Goal: Answer question/provide support: Answer question/provide support

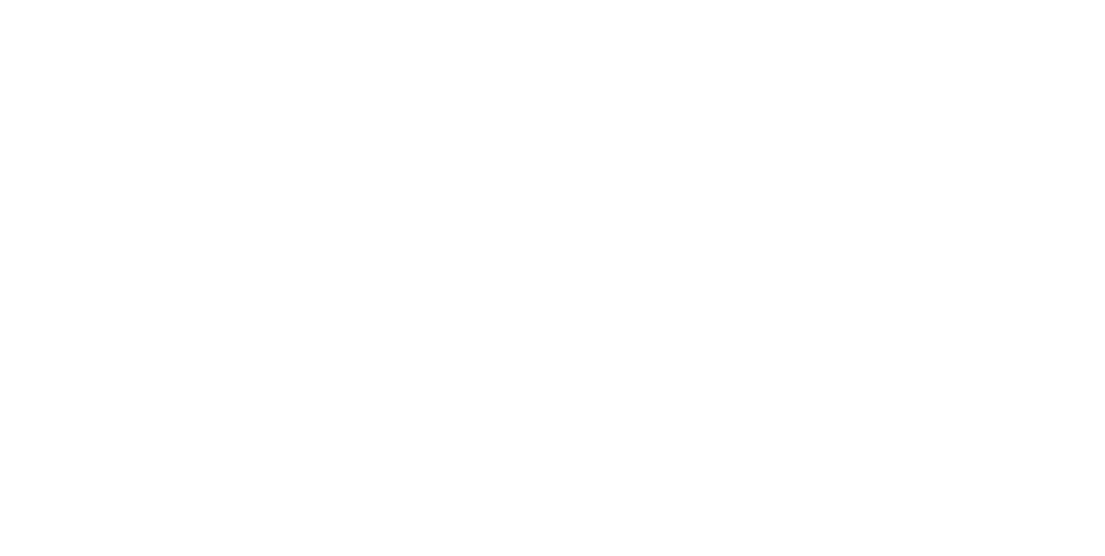
type input "*****"
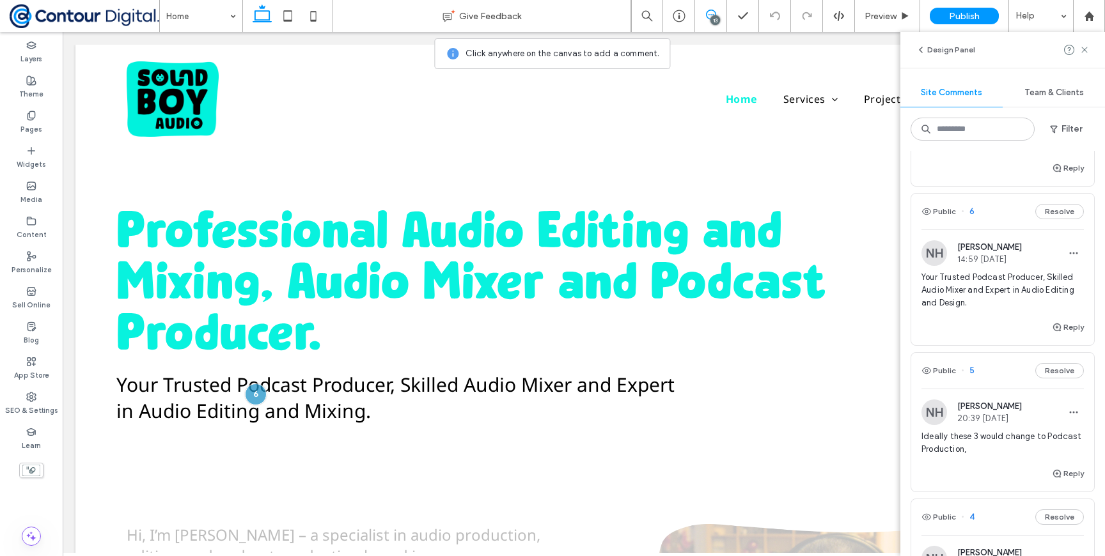
scroll to position [1397, 0]
click at [978, 281] on span "Your Trusted Podcast Producer, Skilled Audio Mixer and Expert in Audio Editing …" at bounding box center [1002, 294] width 162 height 38
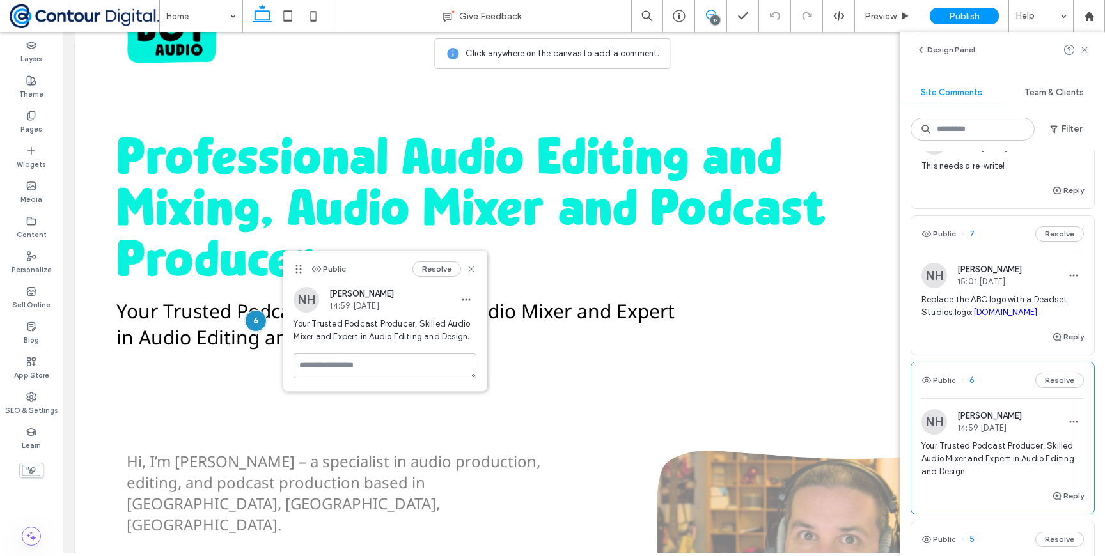
scroll to position [1154, 0]
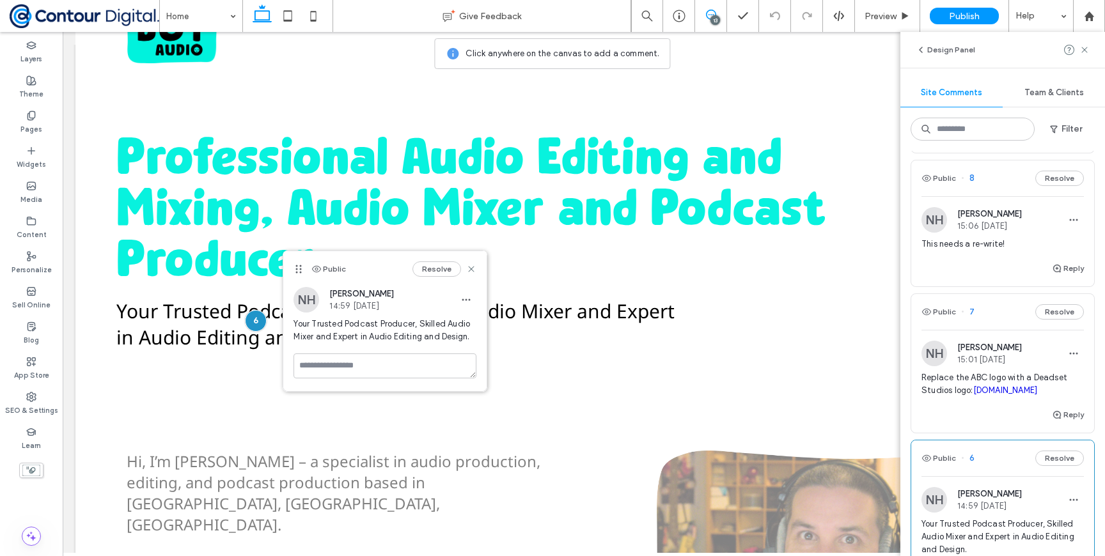
click at [962, 241] on div "This needs a re-write!" at bounding box center [1002, 249] width 162 height 23
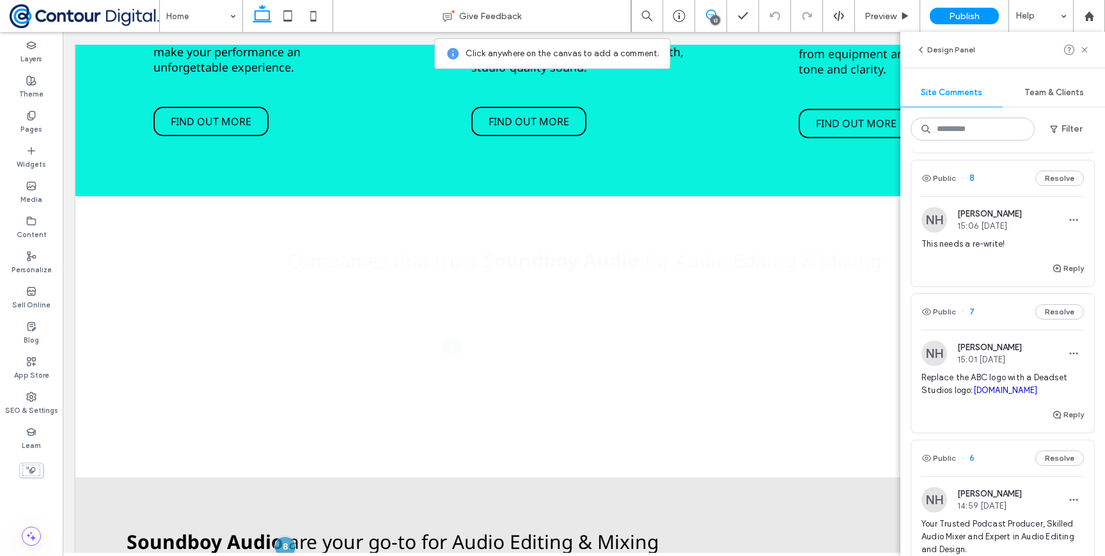
scroll to position [1320, 0]
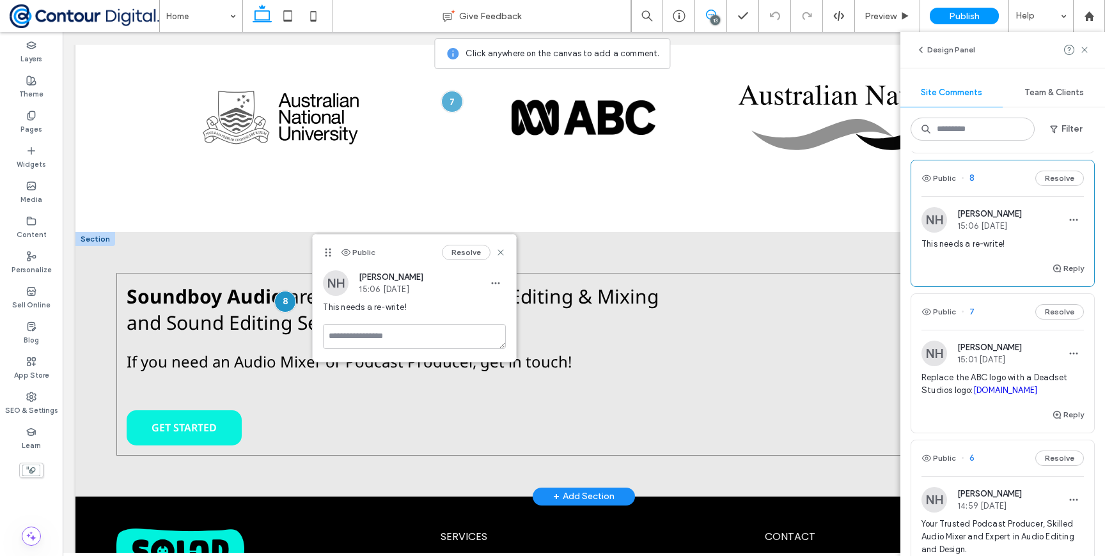
click at [678, 273] on div "Soundboy Audio are your go-to for Audio Editing & Mixing and Sound Editing Serv…" at bounding box center [584, 364] width 936 height 183
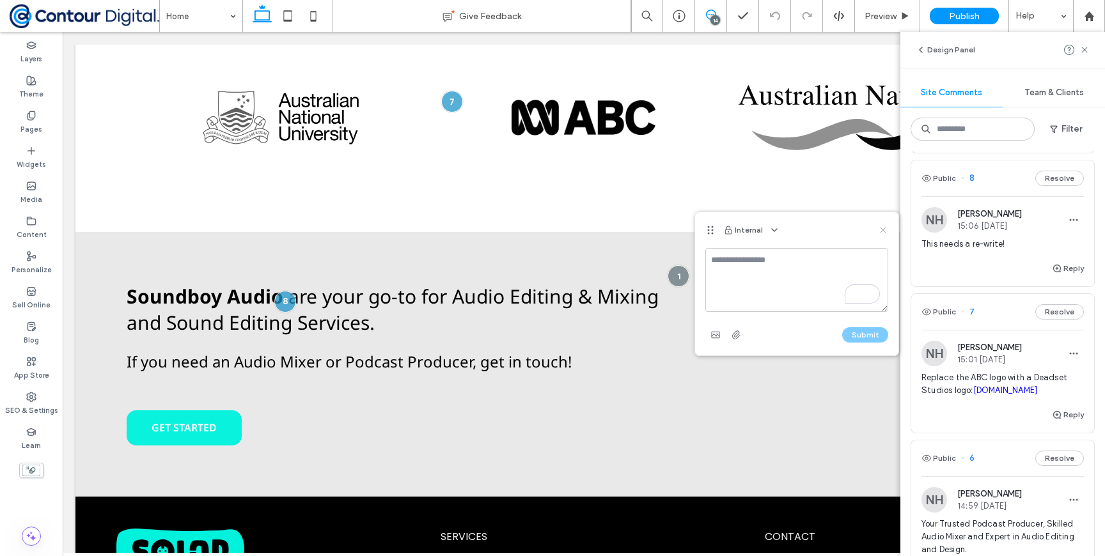
click at [882, 232] on icon at bounding box center [883, 230] width 10 height 10
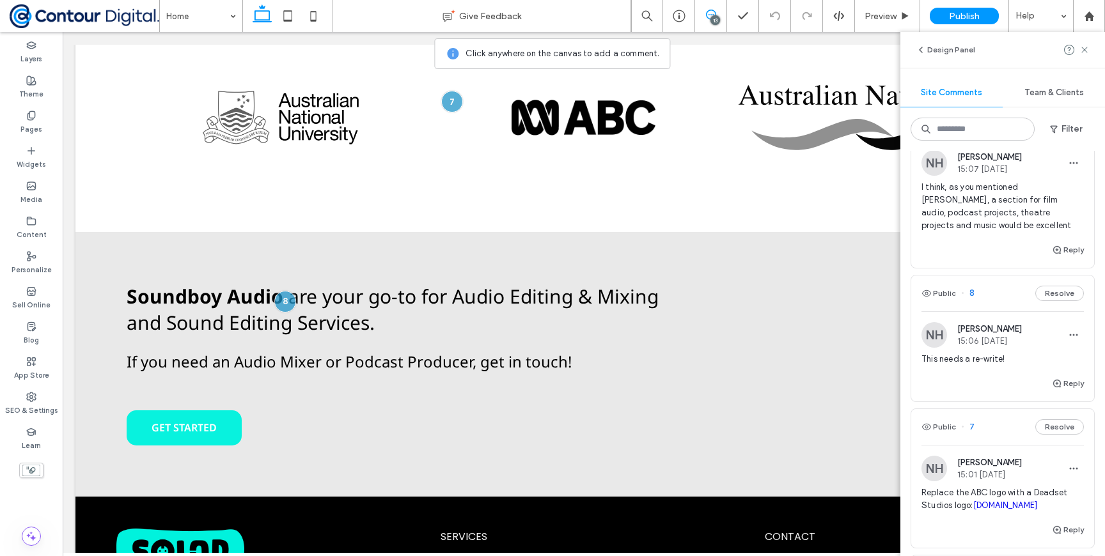
scroll to position [1035, 0]
click at [984, 201] on span "I think, as you mentioned [PERSON_NAME], a section for film audio, podcast proj…" at bounding box center [1002, 210] width 162 height 51
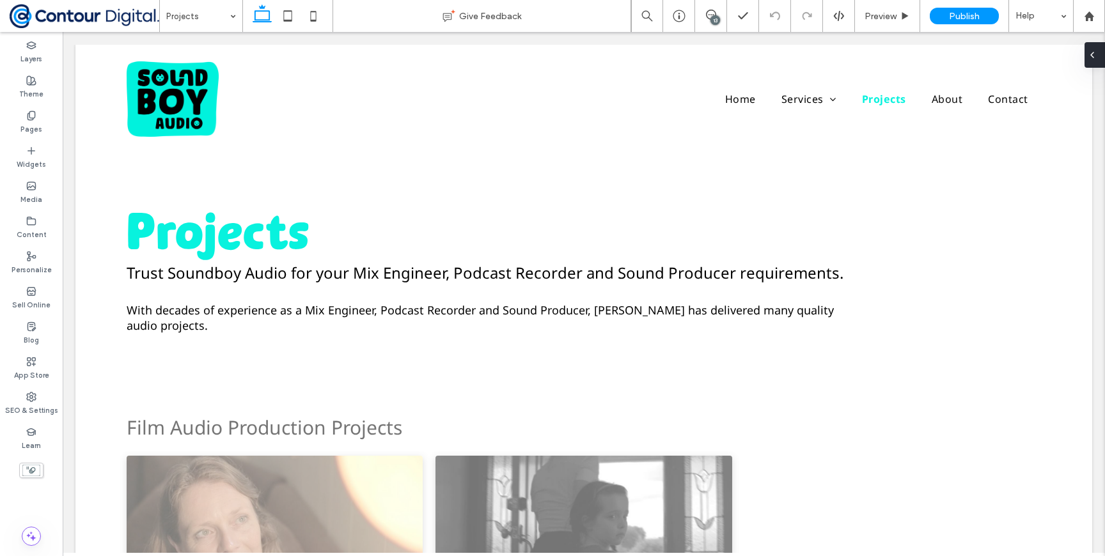
click at [1095, 59] on icon at bounding box center [1092, 55] width 10 height 10
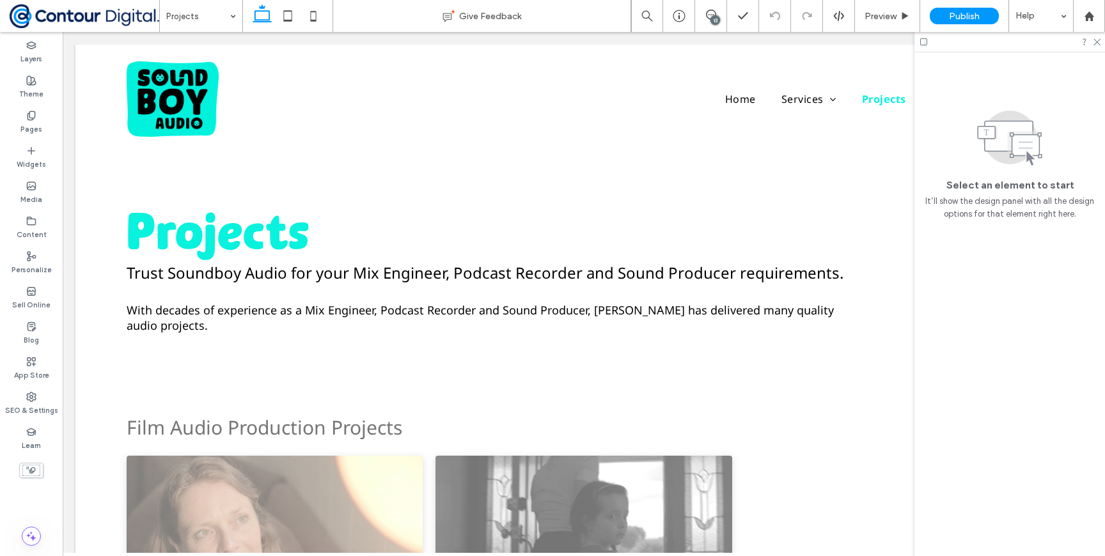
click at [1097, 32] on div at bounding box center [1009, 42] width 191 height 20
click at [721, 10] on span at bounding box center [710, 15] width 31 height 10
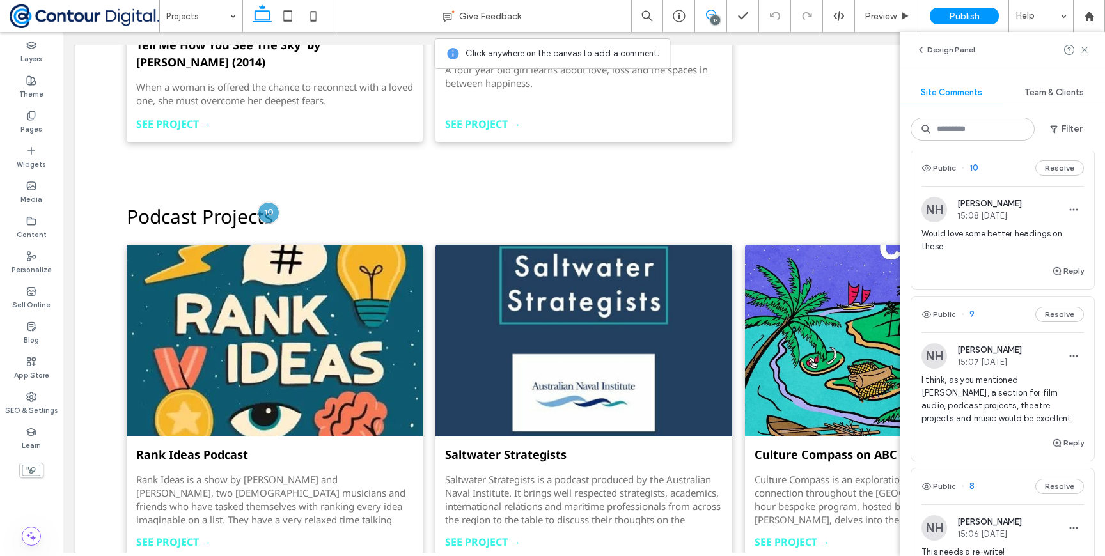
scroll to position [842, 0]
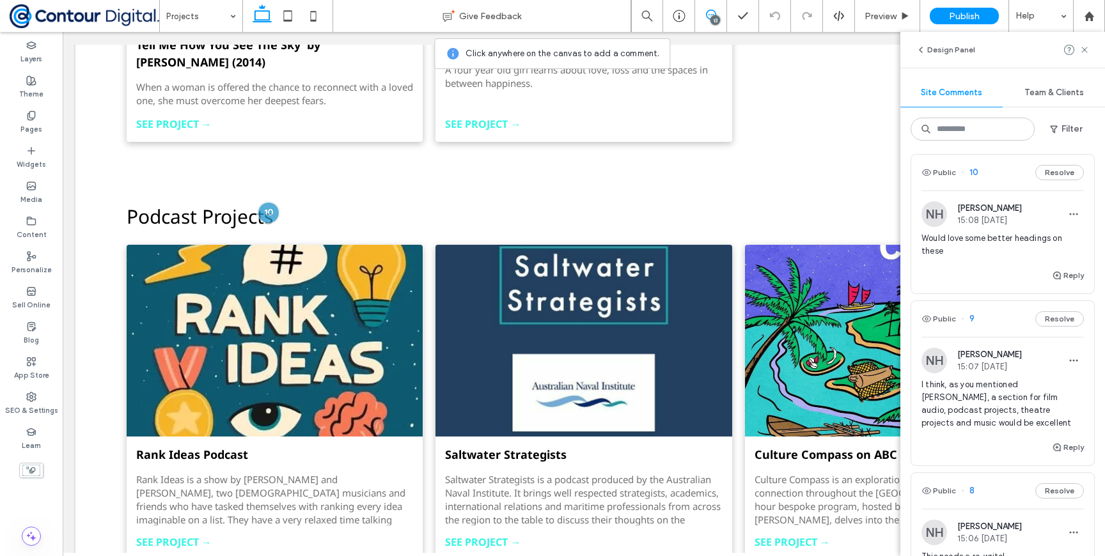
click at [993, 250] on span "Would love some better headings on these" at bounding box center [1002, 245] width 162 height 26
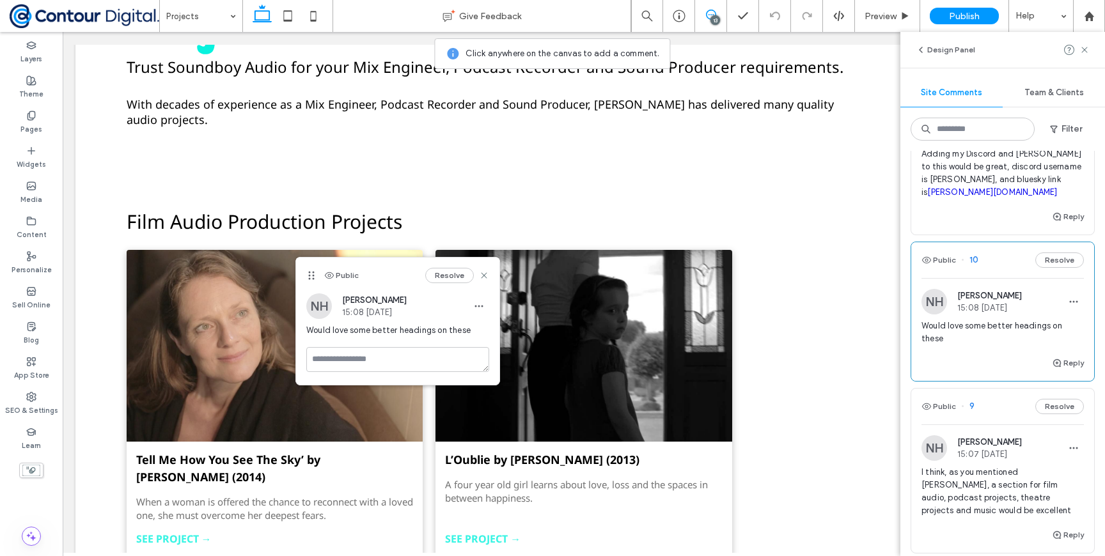
scroll to position [716, 0]
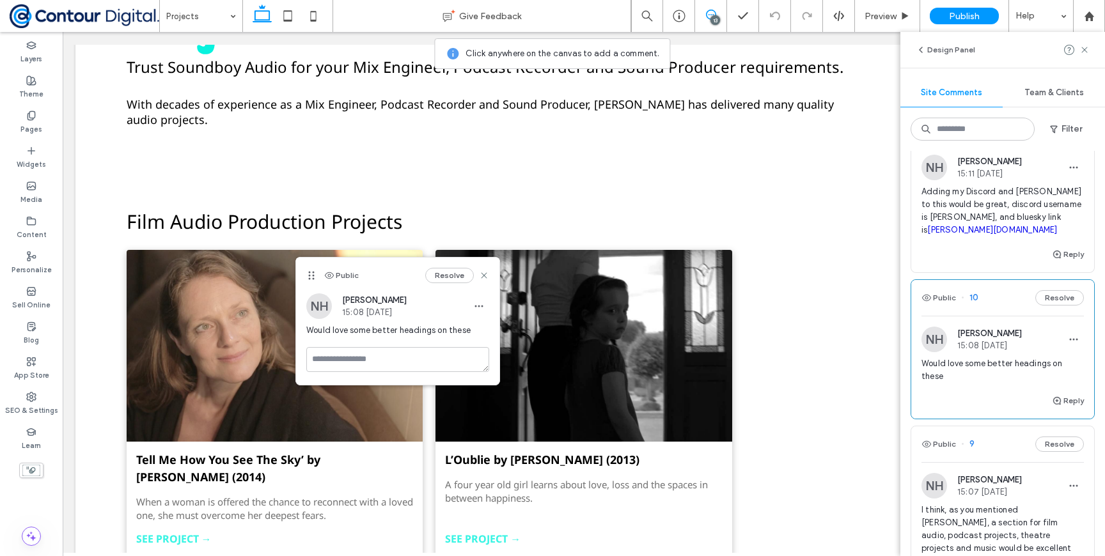
click at [998, 203] on span "Adding my Discord and [PERSON_NAME] to this would be great, discord username is…" at bounding box center [1002, 210] width 162 height 51
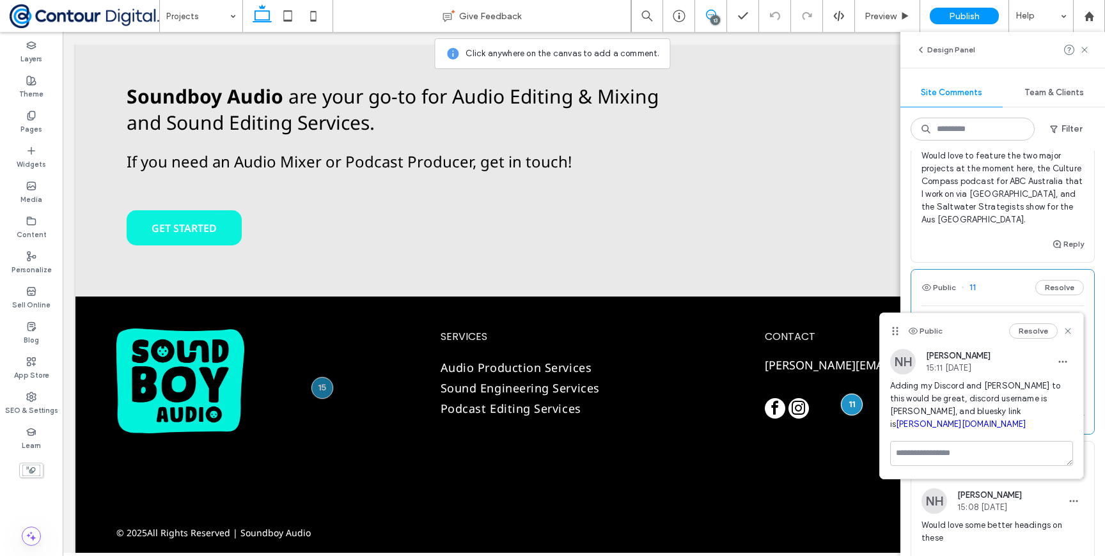
scroll to position [540, 0]
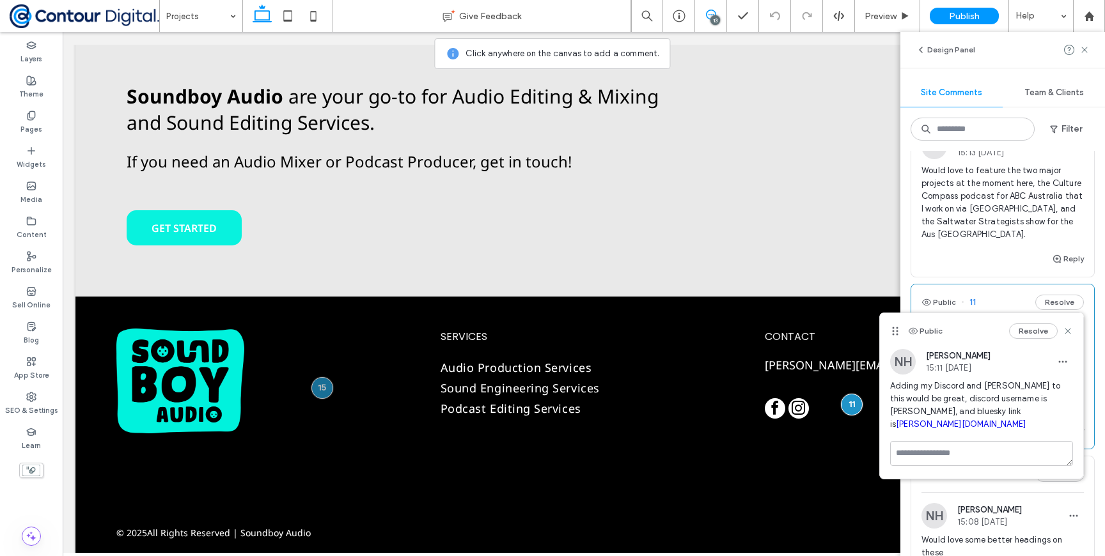
click at [1001, 207] on span "Would love to feature the two major projects at the moment here, the Culture Co…" at bounding box center [1002, 202] width 162 height 77
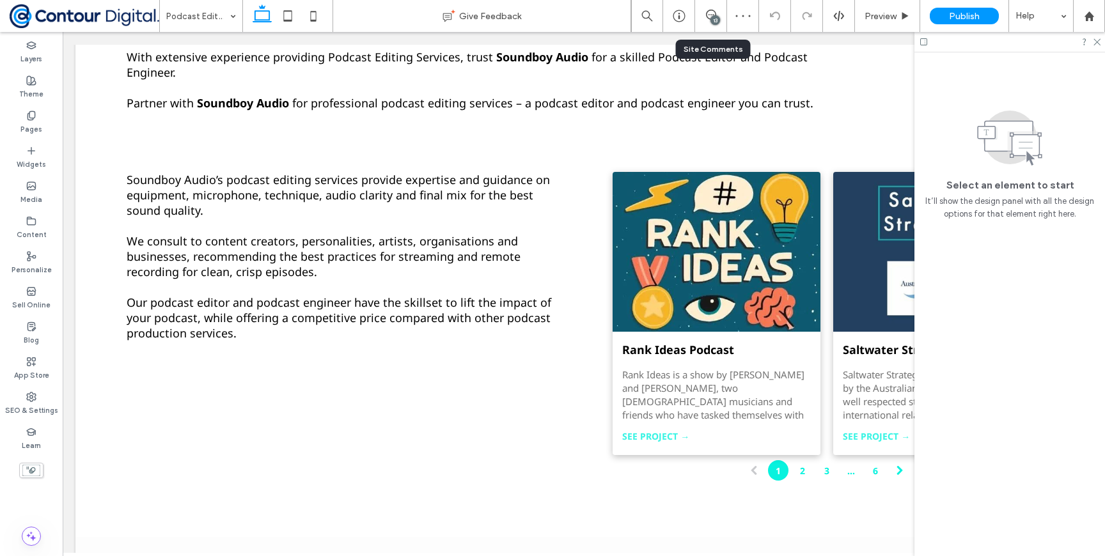
click at [711, 8] on div "13" at bounding box center [711, 16] width 32 height 32
click at [717, 18] on div "13" at bounding box center [715, 20] width 10 height 10
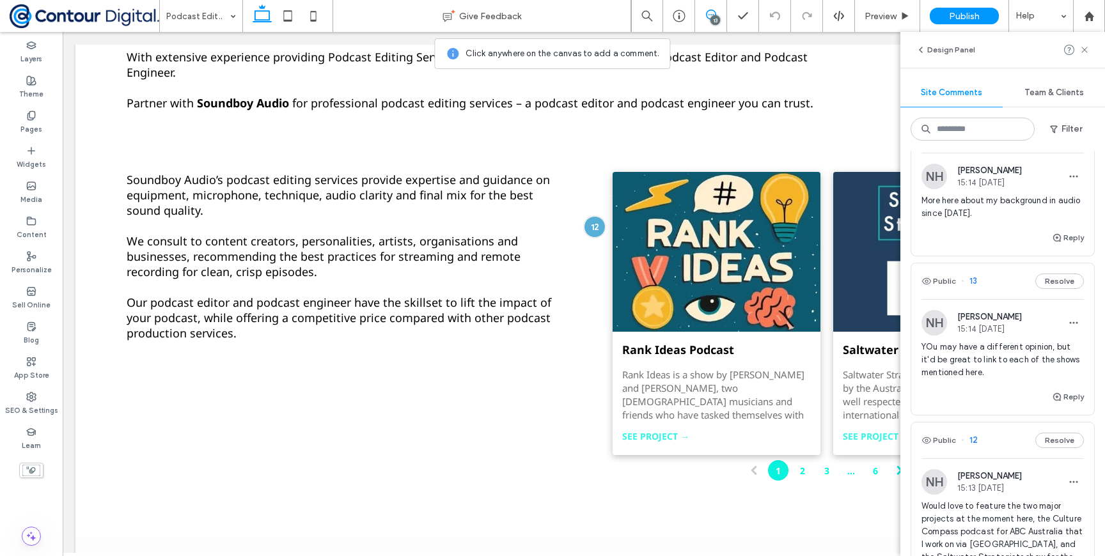
scroll to position [203, 0]
click at [999, 360] on span "YOu may have a different opinion, but it'd be great to link to each of the show…" at bounding box center [1002, 360] width 162 height 38
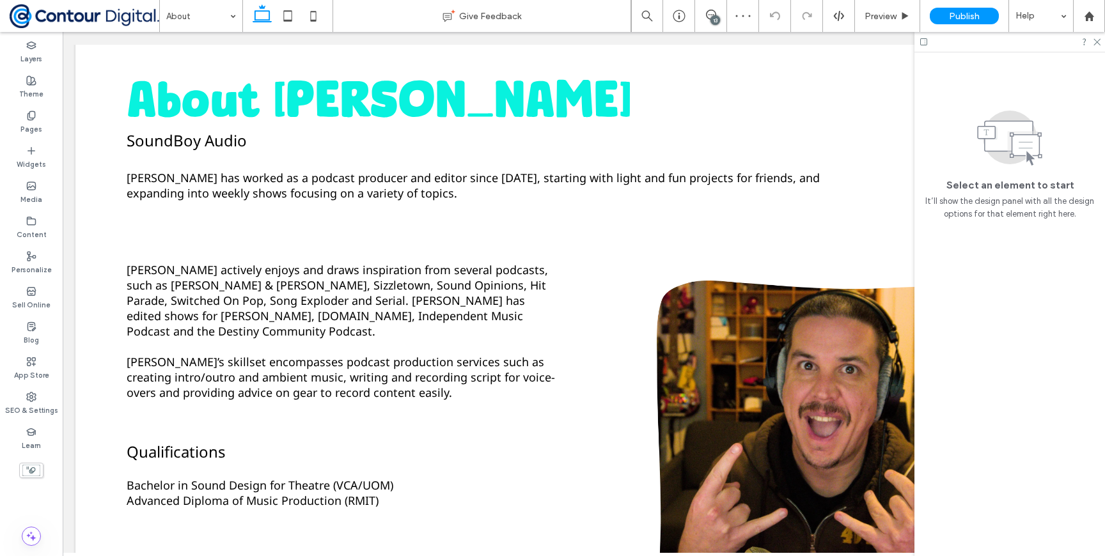
click at [712, 22] on div "13" at bounding box center [715, 20] width 10 height 10
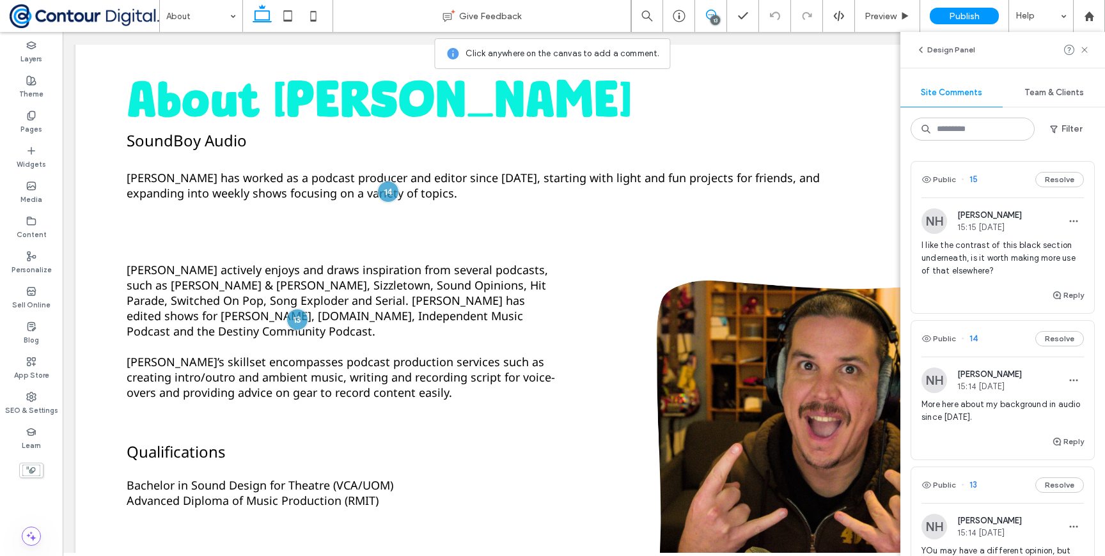
click at [972, 253] on span "I like the contrast of this black section underneath, is it worth making more u…" at bounding box center [1002, 258] width 162 height 38
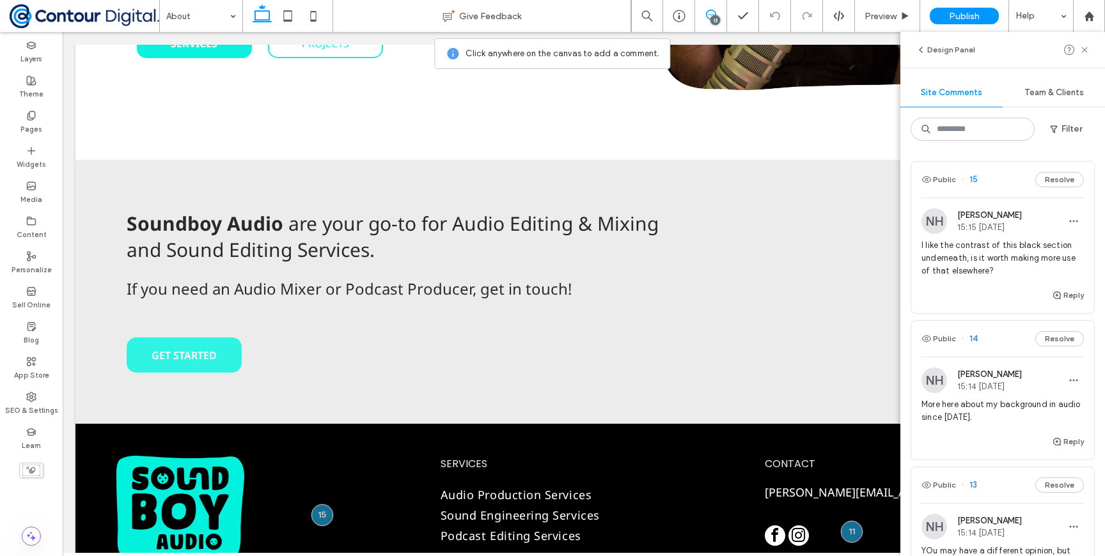
scroll to position [805, 0]
